Goal: Navigation & Orientation: Understand site structure

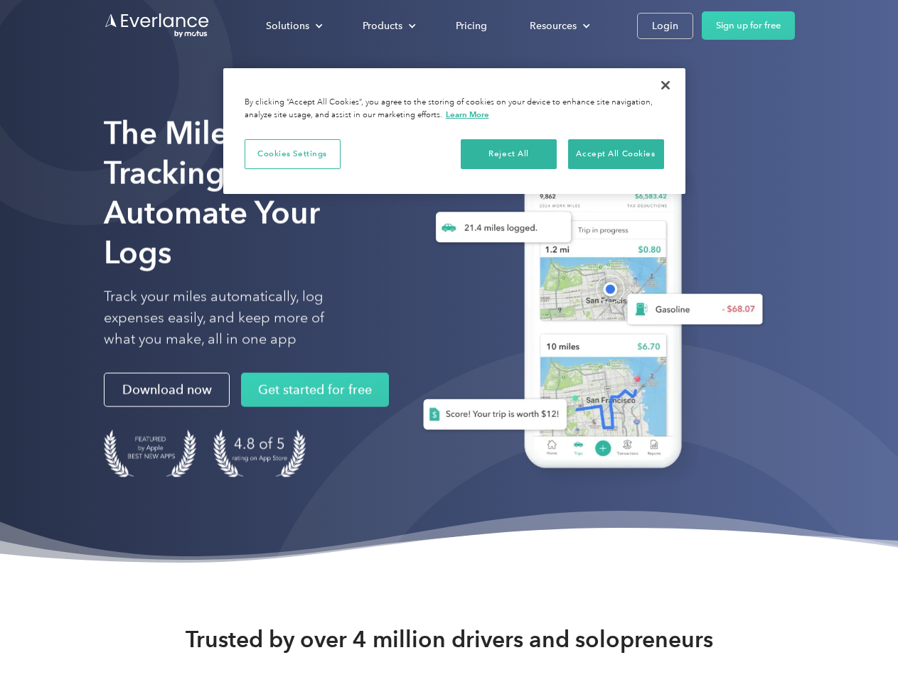
click at [294, 26] on div "Solutions" at bounding box center [287, 26] width 43 height 18
click at [387, 26] on div "Products" at bounding box center [383, 26] width 40 height 18
click at [558, 26] on div "Resources" at bounding box center [553, 26] width 47 height 18
click at [292, 154] on button "Cookies Settings" at bounding box center [293, 154] width 96 height 30
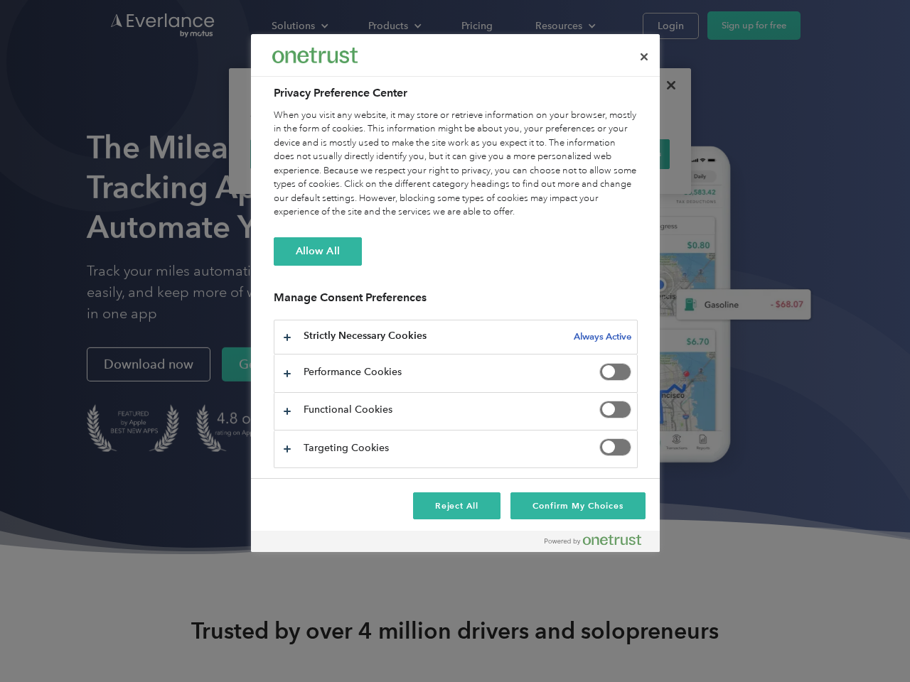
click at [509, 154] on div "When you visit any website, it may store or retrieve information on your browse…" at bounding box center [456, 164] width 364 height 111
click at [616, 154] on div "When you visit any website, it may store or retrieve information on your browse…" at bounding box center [456, 164] width 364 height 111
click at [665, 85] on div at bounding box center [455, 341] width 910 height 682
